Goal: Task Accomplishment & Management: Manage account settings

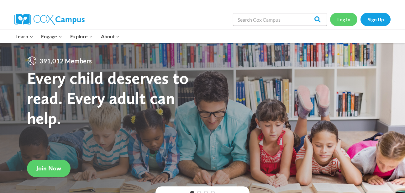
click at [341, 18] on link "Log In" at bounding box center [343, 19] width 27 height 13
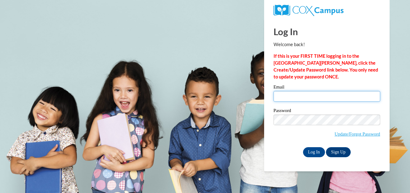
drag, startPoint x: 276, startPoint y: 96, endPoint x: 253, endPoint y: 104, distance: 24.5
click at [276, 96] on input "Email" at bounding box center [327, 96] width 107 height 11
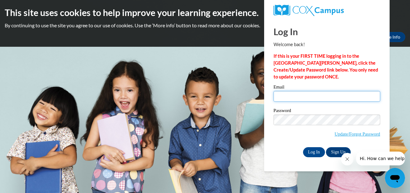
type input "[EMAIL_ADDRESS][DOMAIN_NAME]"
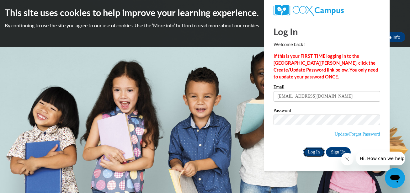
click at [313, 149] on input "Log In" at bounding box center [314, 152] width 22 height 10
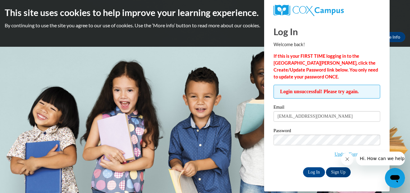
click at [346, 159] on icon "Close message from company" at bounding box center [347, 159] width 5 height 5
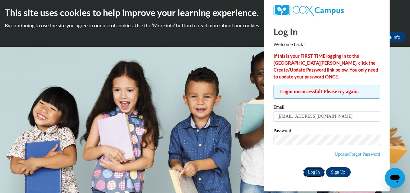
click at [317, 173] on input "Log In" at bounding box center [314, 172] width 22 height 10
click at [356, 152] on link "Update/Forgot Password" at bounding box center [357, 154] width 45 height 5
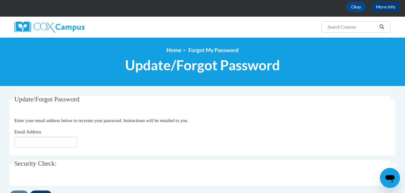
scroll to position [94, 0]
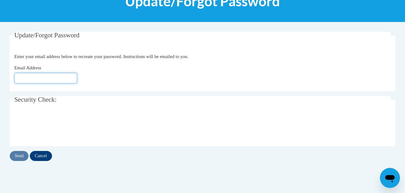
click at [58, 81] on input "Email Address" at bounding box center [45, 78] width 63 height 11
type input "[EMAIL_ADDRESS][DOMAIN_NAME]"
click at [22, 153] on input "Send" at bounding box center [19, 156] width 19 height 10
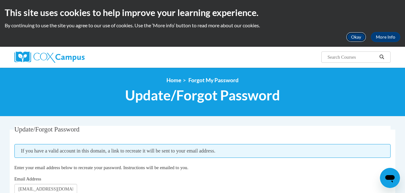
click at [356, 36] on button "Okay" at bounding box center [356, 37] width 20 height 10
